Goal: Information Seeking & Learning: Learn about a topic

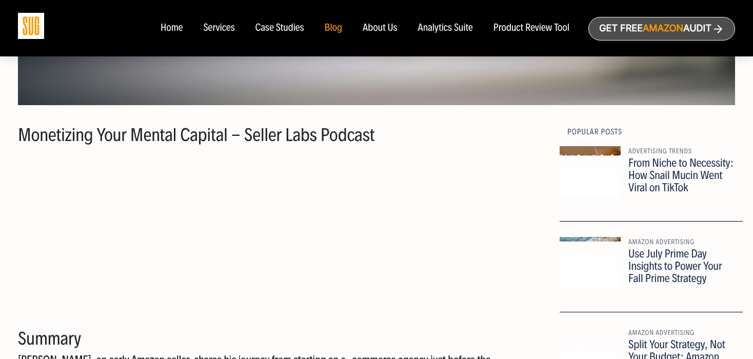
scroll to position [514, 0]
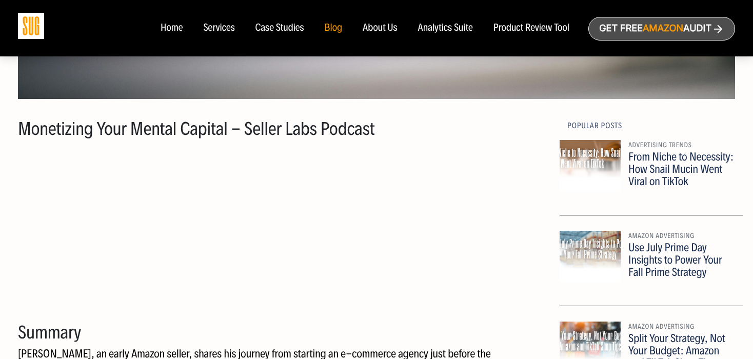
click at [427, 214] on p at bounding box center [285, 225] width 534 height 165
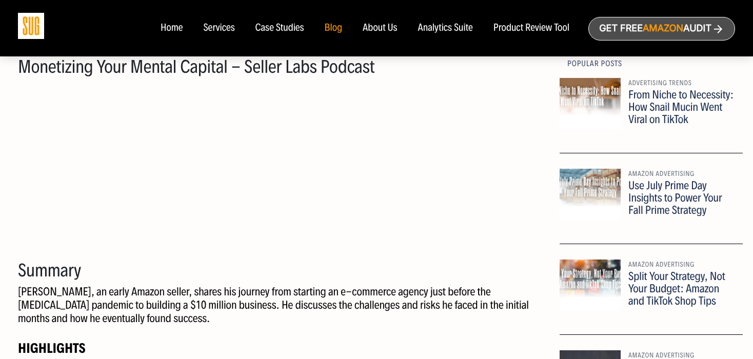
scroll to position [628, 0]
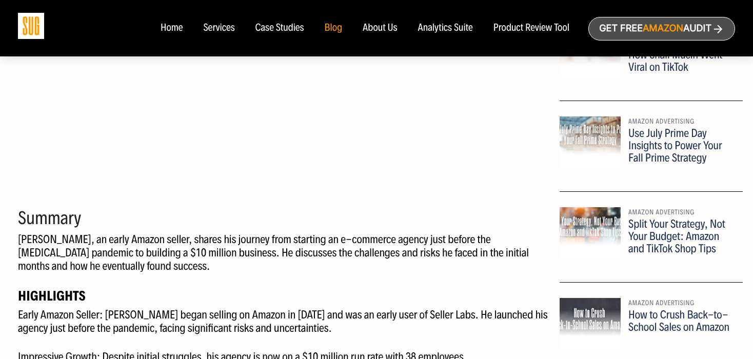
click at [211, 240] on p "[PERSON_NAME], an early Amazon seller, shares his journey from starting an e-co…" at bounding box center [285, 253] width 534 height 40
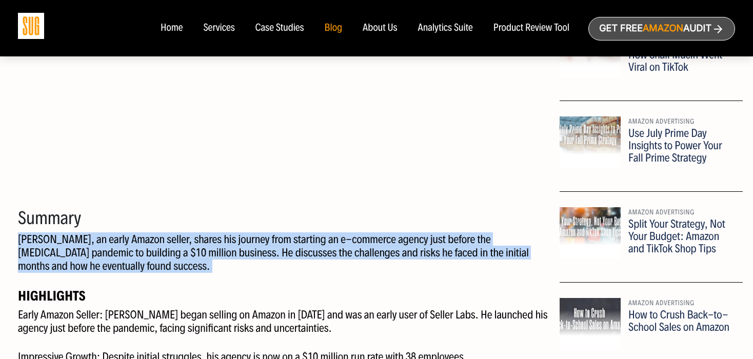
click at [211, 240] on p "[PERSON_NAME], an early Amazon seller, shares his journey from starting an e-co…" at bounding box center [285, 253] width 534 height 40
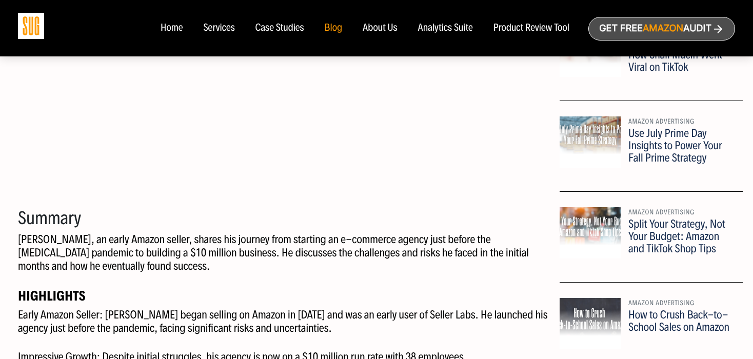
click at [253, 250] on p "[PERSON_NAME], an early Amazon seller, shares his journey from starting an e-co…" at bounding box center [285, 253] width 534 height 40
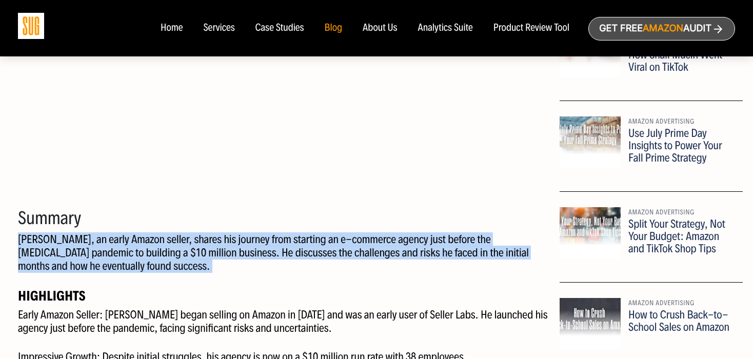
click at [253, 250] on p "[PERSON_NAME], an early Amazon seller, shares his journey from starting an e-co…" at bounding box center [285, 253] width 534 height 40
click at [305, 245] on p "[PERSON_NAME], an early Amazon seller, shares his journey from starting an e-co…" at bounding box center [285, 253] width 534 height 40
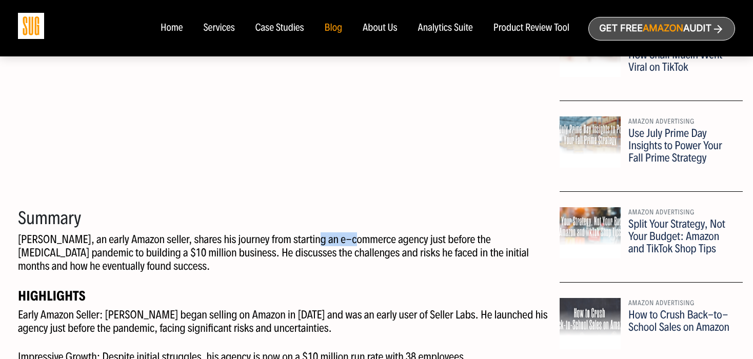
click at [305, 245] on p "[PERSON_NAME], an early Amazon seller, shares his journey from starting an e-co…" at bounding box center [285, 253] width 534 height 40
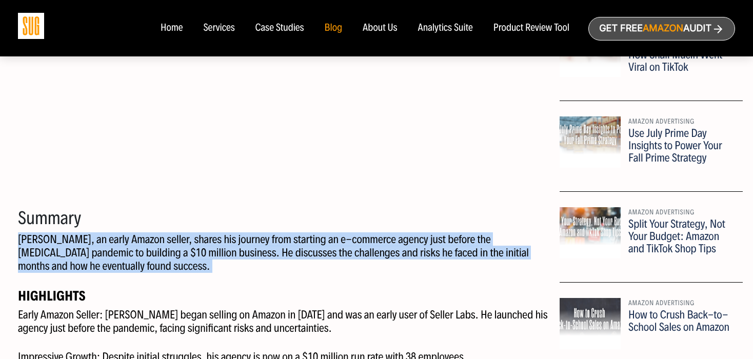
click at [305, 245] on p "[PERSON_NAME], an early Amazon seller, shares his journey from starting an e-co…" at bounding box center [285, 253] width 534 height 40
click at [250, 238] on p "[PERSON_NAME], an early Amazon seller, shares his journey from starting an e-co…" at bounding box center [285, 253] width 534 height 40
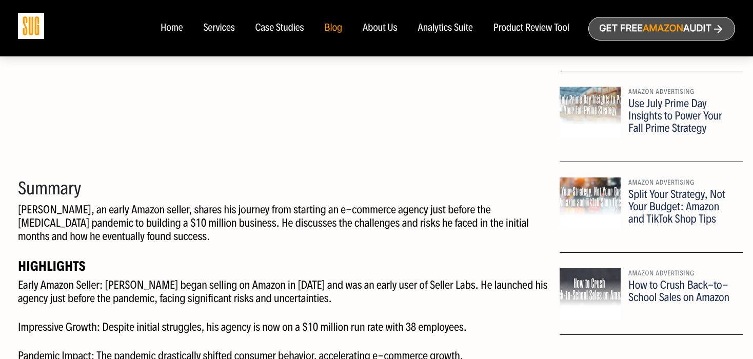
scroll to position [661, 0]
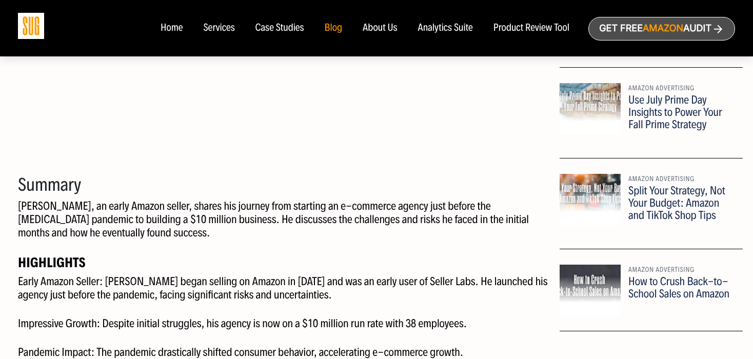
click at [217, 218] on p "[PERSON_NAME], an early Amazon seller, shares his journey from starting an e-co…" at bounding box center [285, 219] width 534 height 40
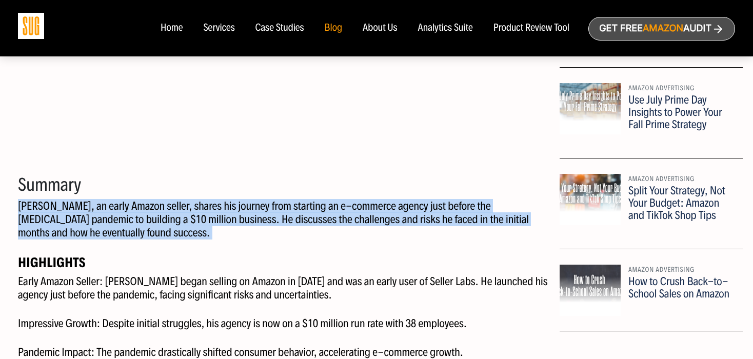
click at [217, 218] on p "[PERSON_NAME], an early Amazon seller, shares his journey from starting an e-co…" at bounding box center [285, 219] width 534 height 40
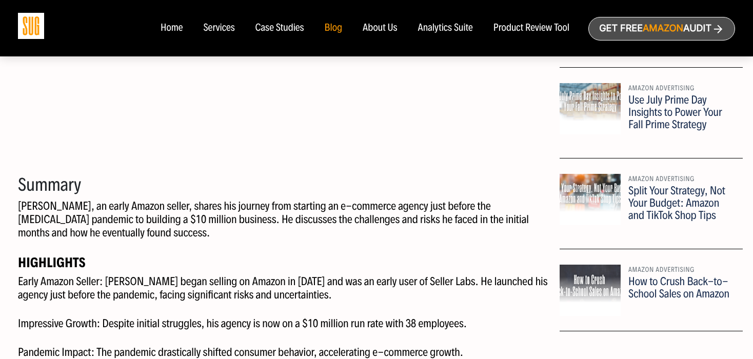
click at [245, 213] on p "[PERSON_NAME], an early Amazon seller, shares his journey from starting an e-co…" at bounding box center [285, 219] width 534 height 40
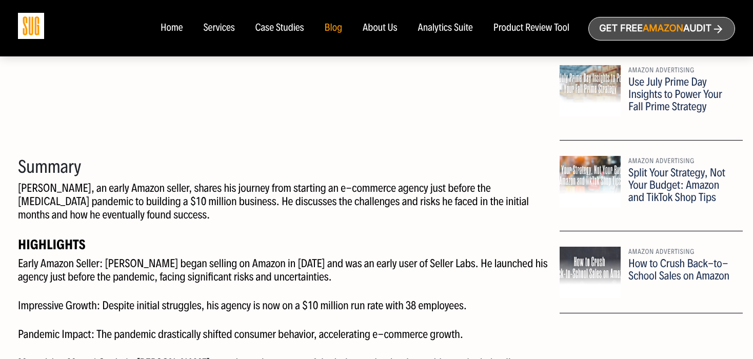
scroll to position [720, 0]
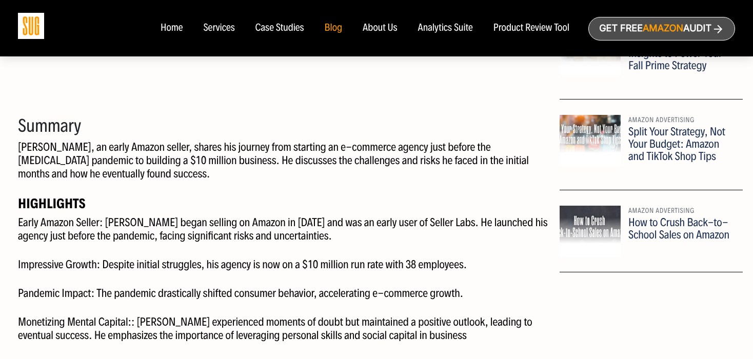
click at [191, 227] on p "Early Amazon Seller: [PERSON_NAME] began selling on Amazon in [DATE] and was an…" at bounding box center [285, 229] width 534 height 27
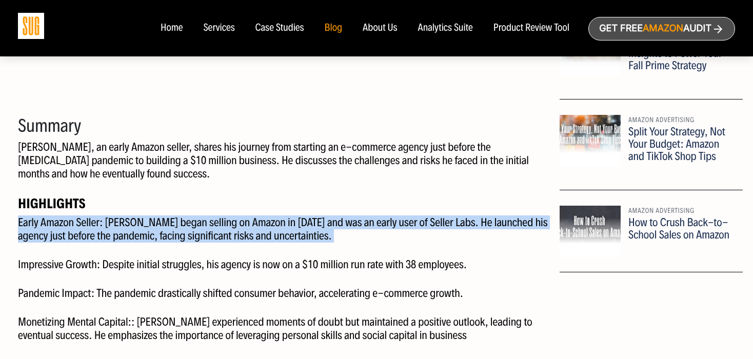
click at [191, 227] on p "Early Amazon Seller: [PERSON_NAME] began selling on Amazon in [DATE] and was an…" at bounding box center [285, 229] width 534 height 27
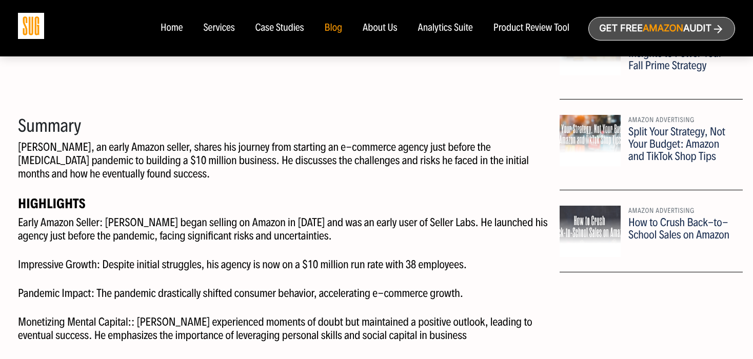
scroll to position [745, 0]
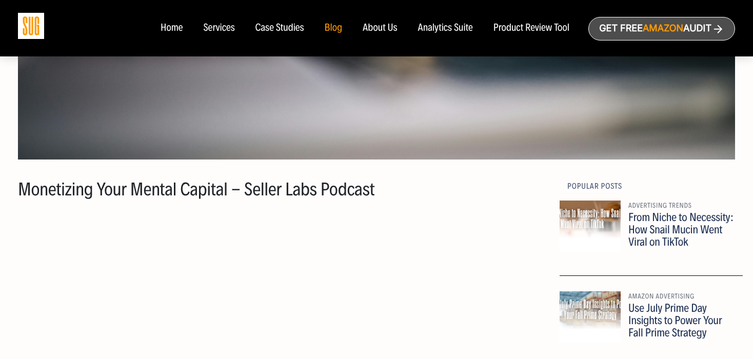
scroll to position [162, 0]
